Goal: Transaction & Acquisition: Purchase product/service

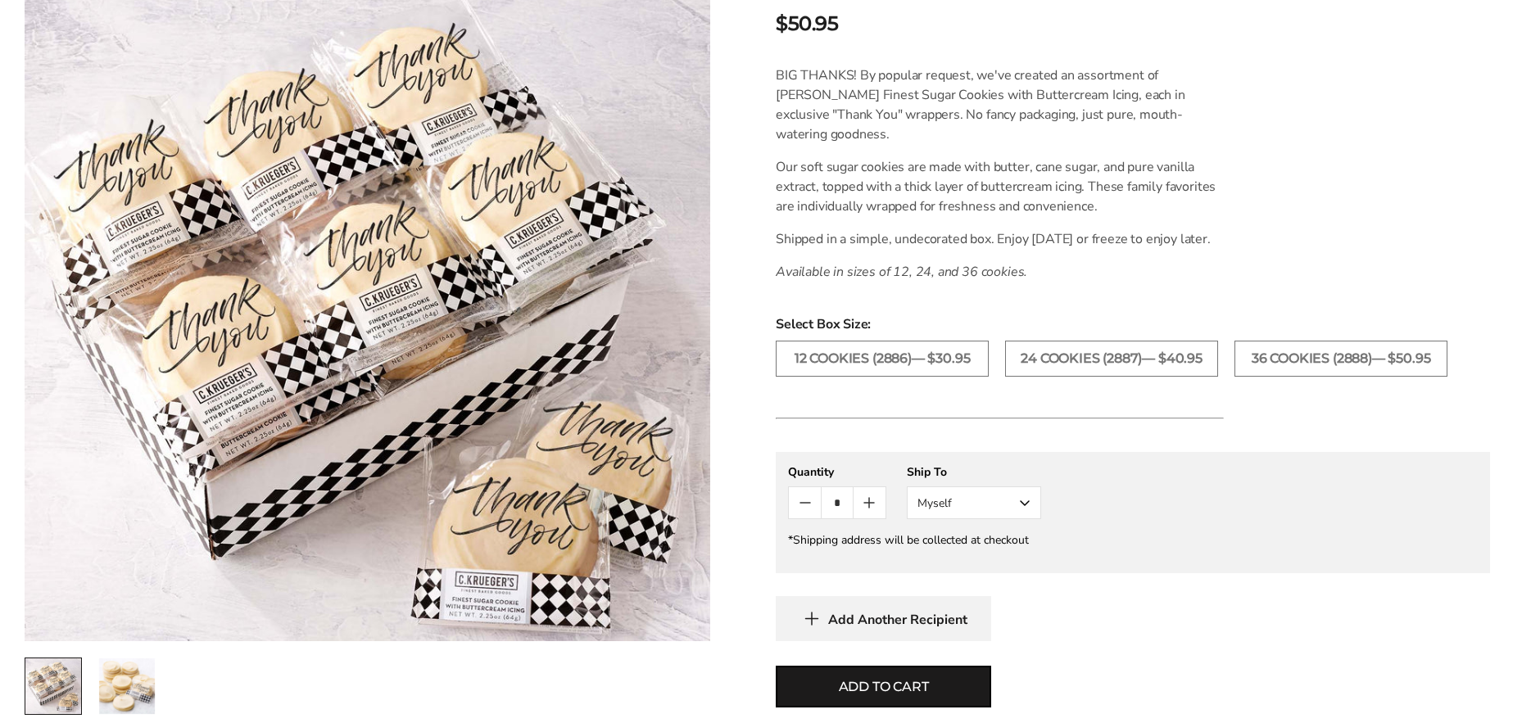
scroll to position [491, 0]
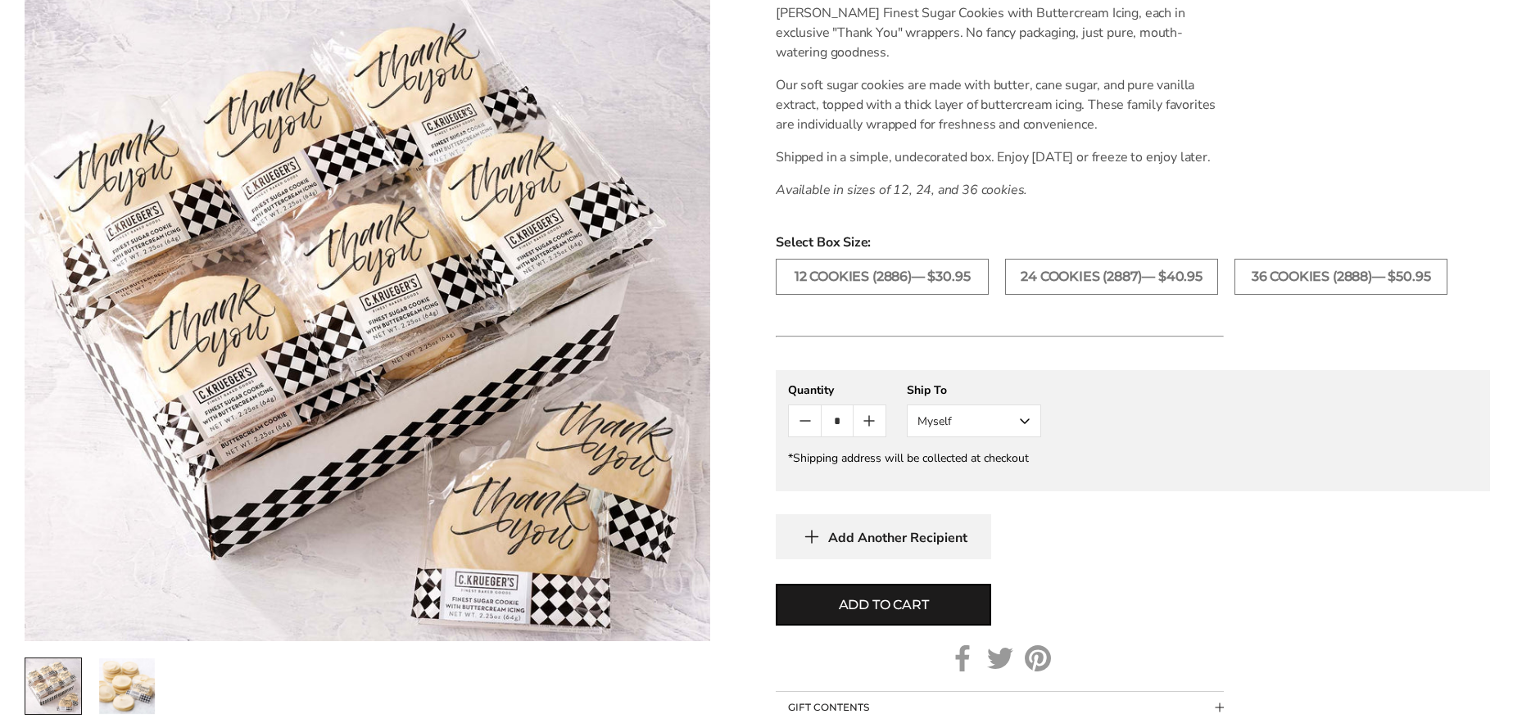
click at [866, 431] on icon "Count plus" at bounding box center [869, 421] width 20 height 20
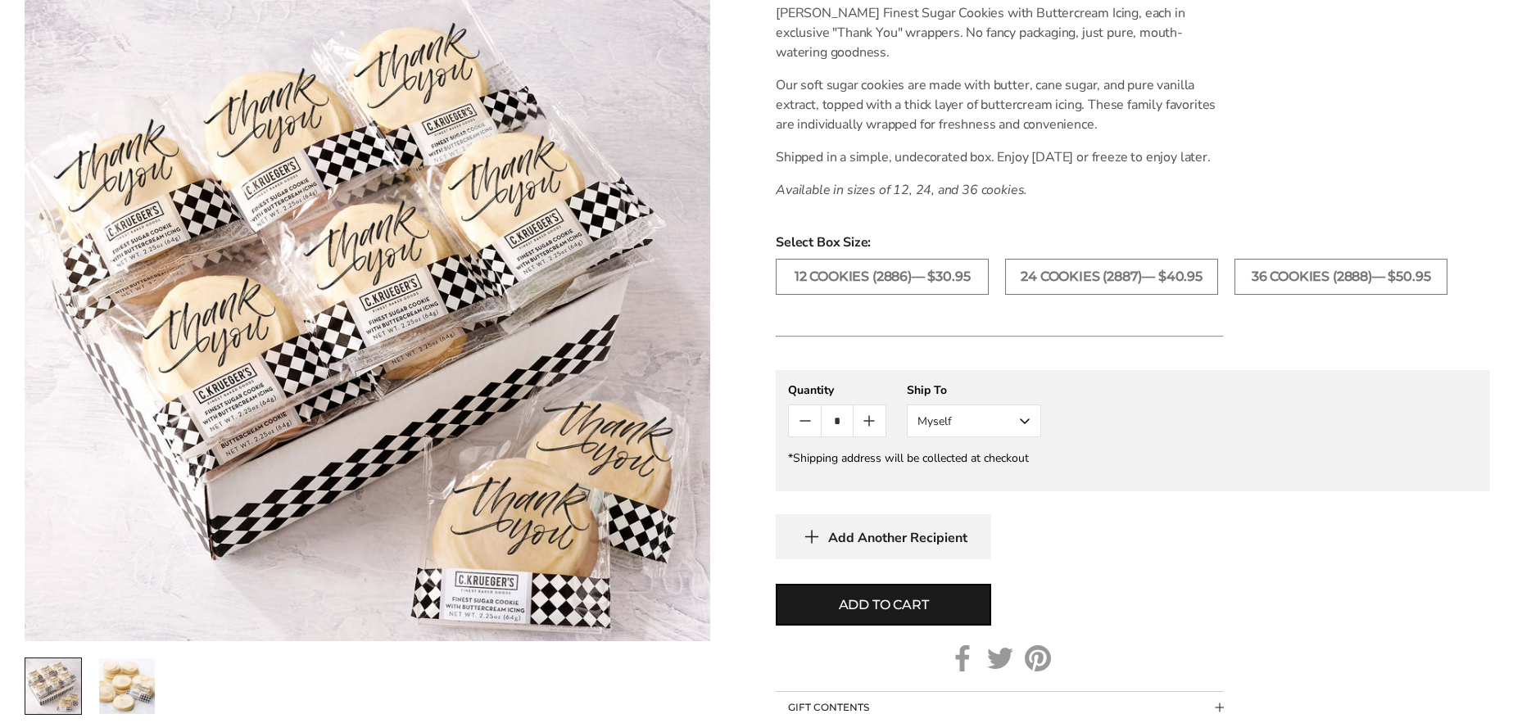
click at [866, 431] on icon "Count plus" at bounding box center [869, 421] width 20 height 20
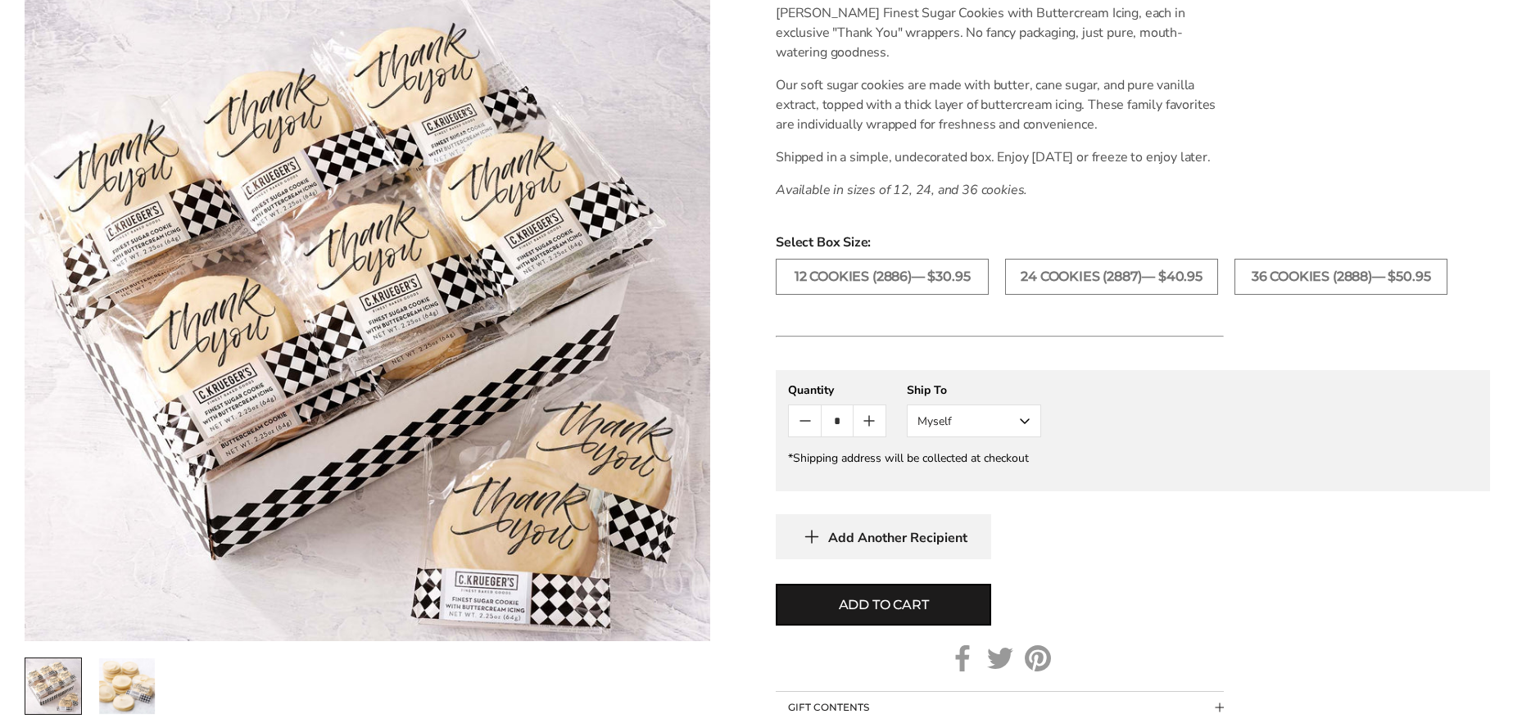
click at [797, 431] on icon "Count minus" at bounding box center [805, 421] width 20 height 20
click at [1020, 437] on button "Myself" at bounding box center [974, 421] width 134 height 33
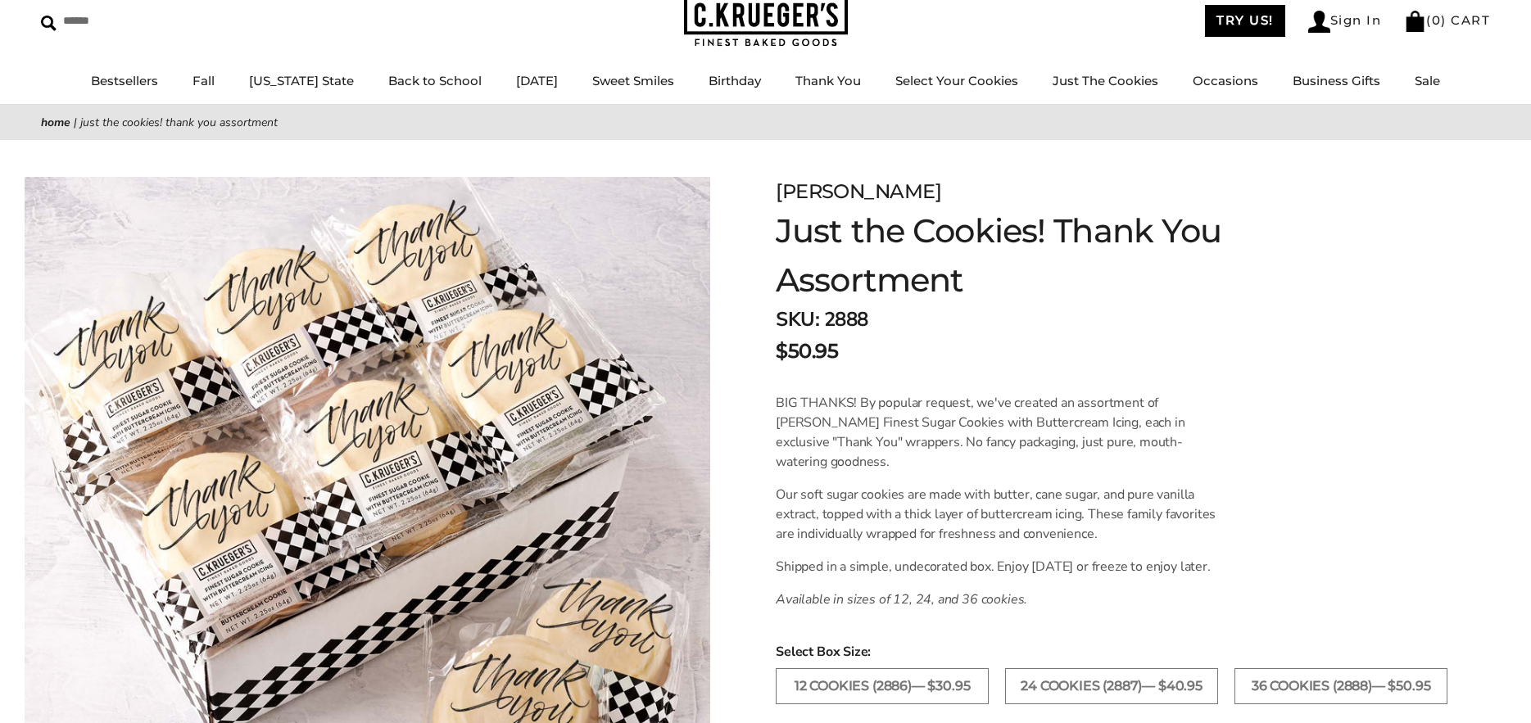
scroll to position [0, 0]
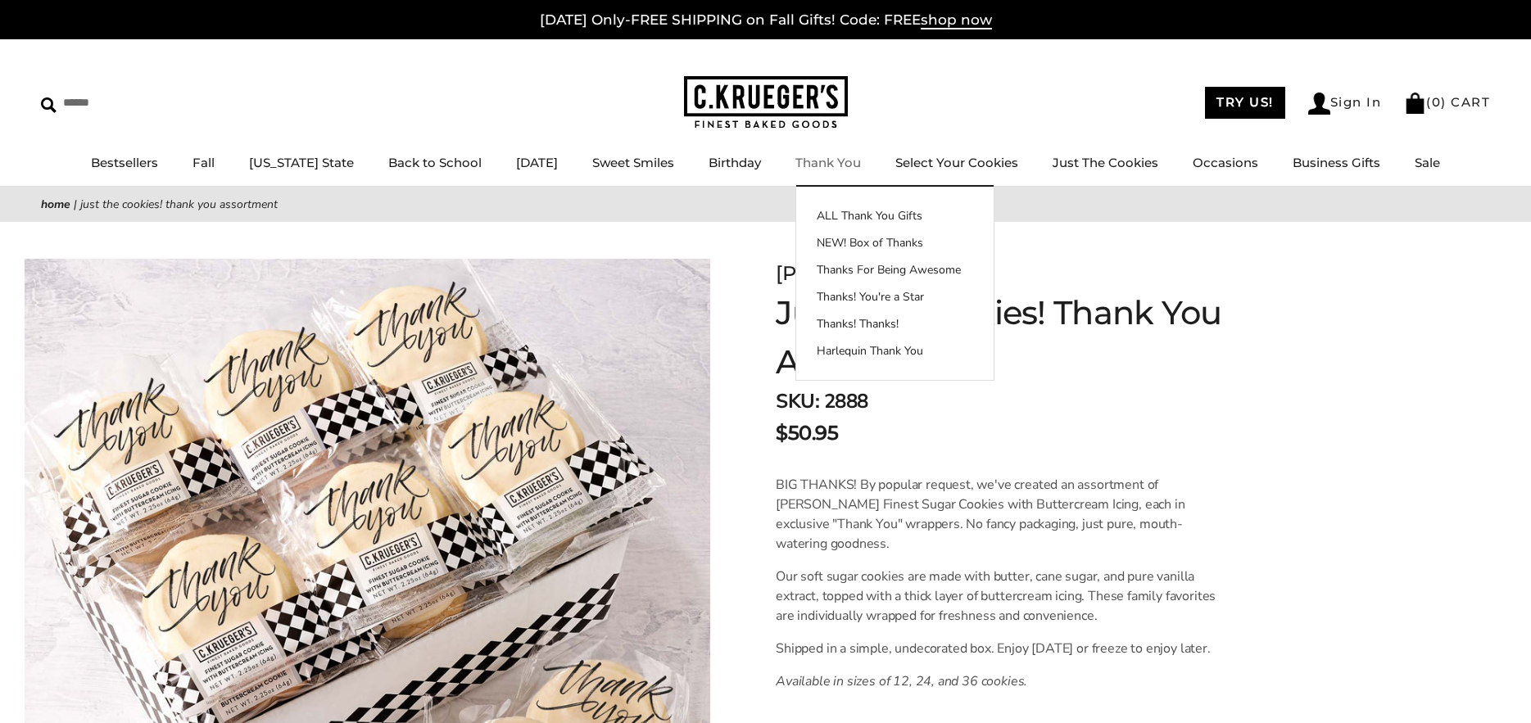
click at [824, 155] on link "Thank You" at bounding box center [828, 163] width 66 height 16
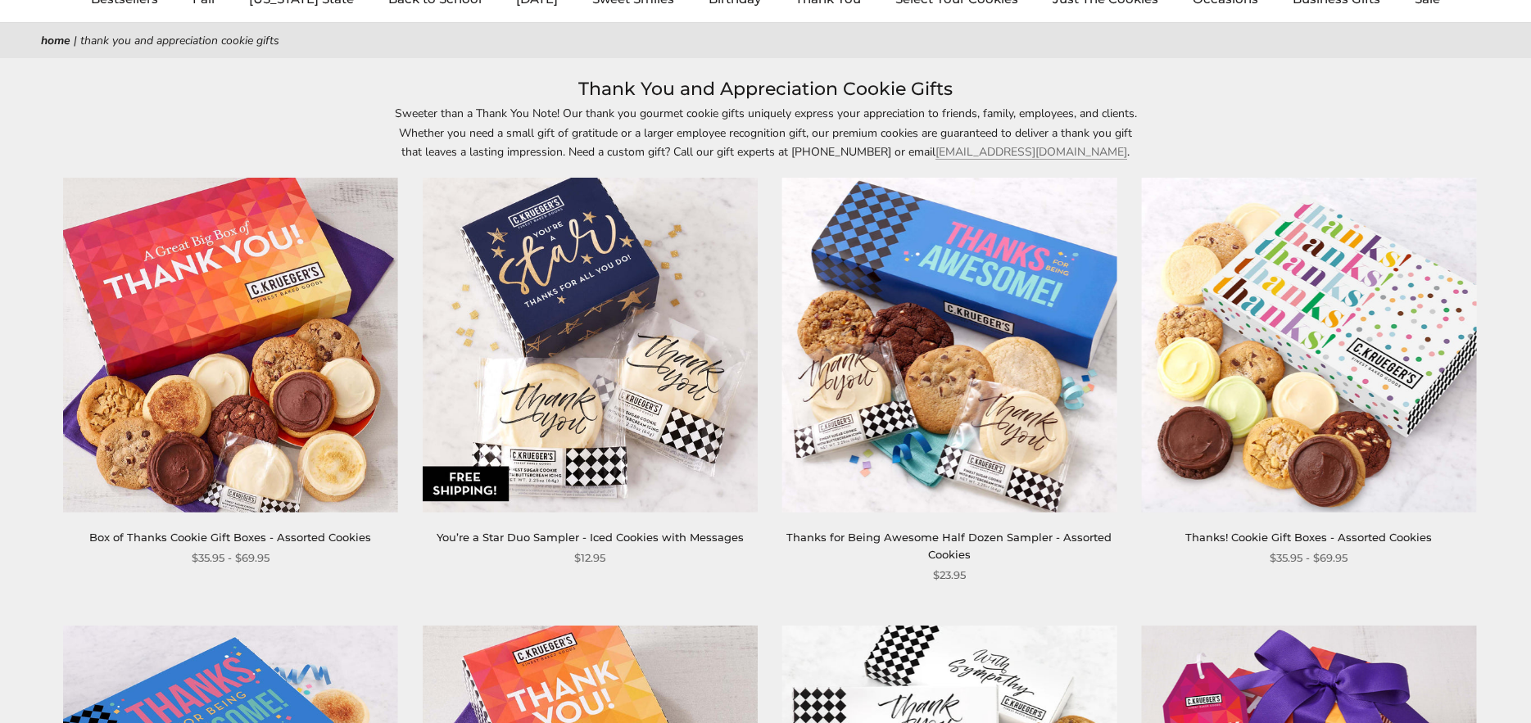
scroll to position [328, 0]
